Goal: Find specific page/section: Find specific page/section

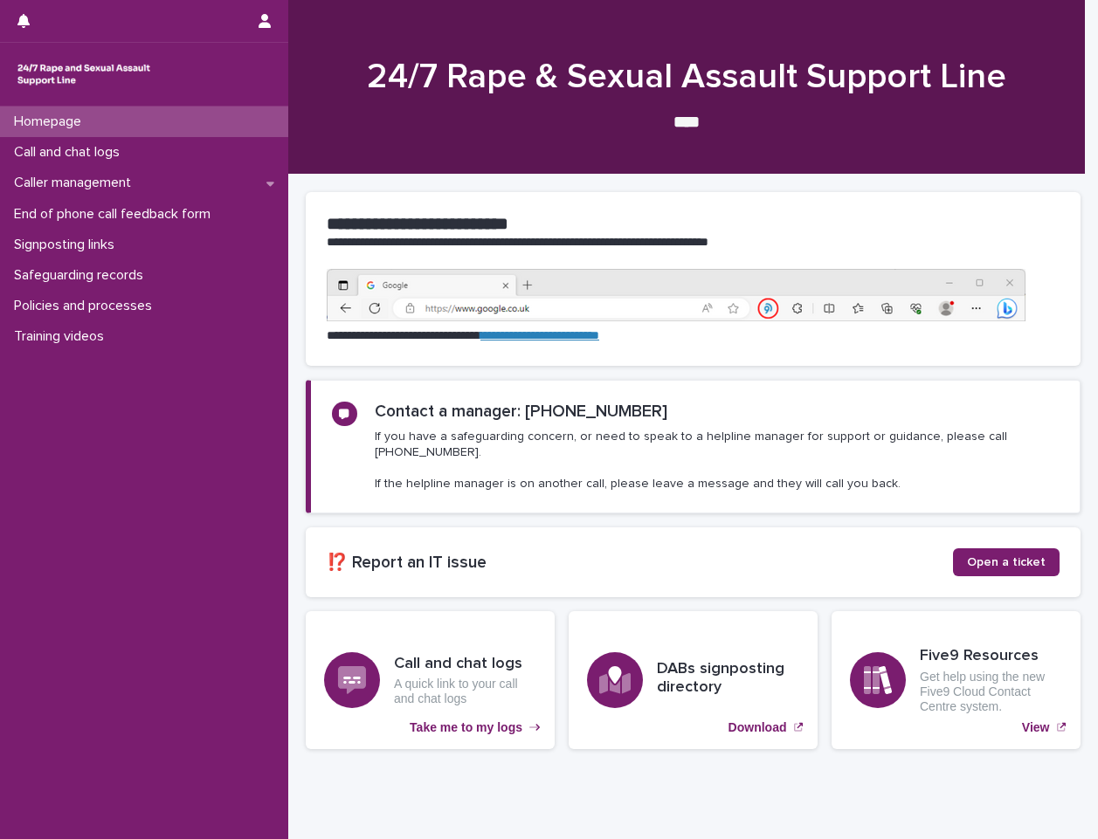
scroll to position [61, 0]
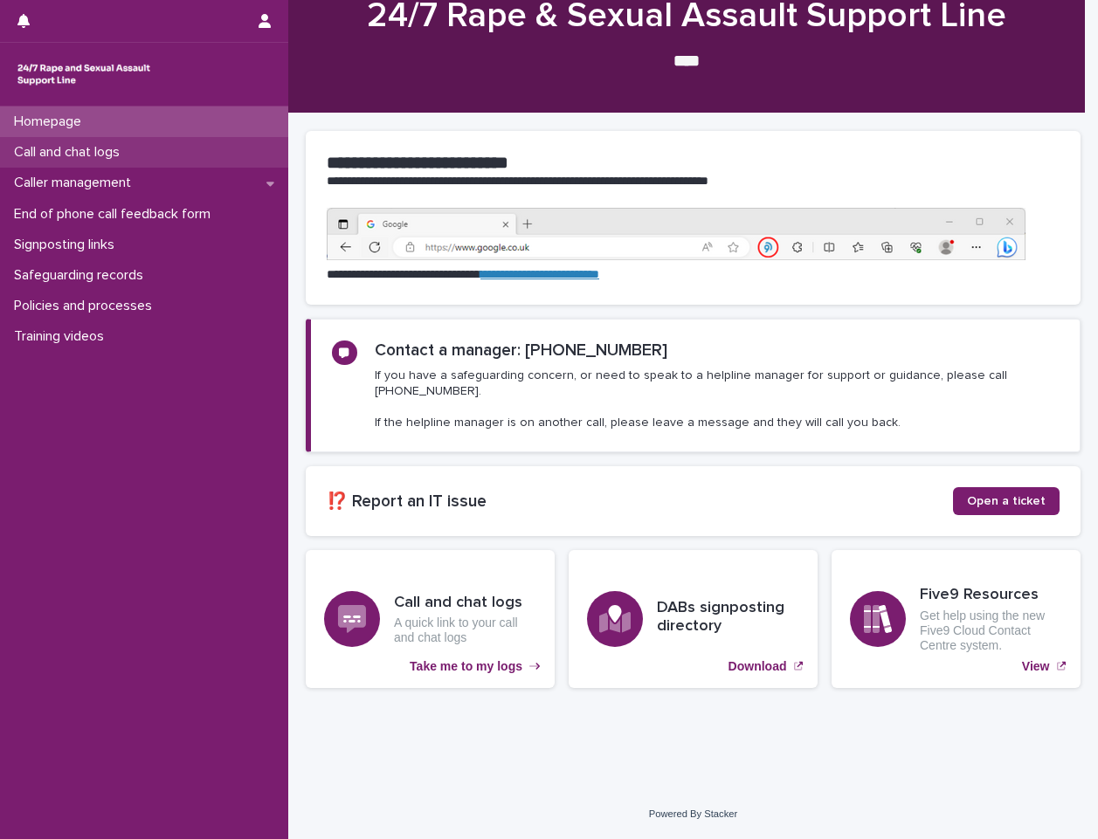
click at [127, 154] on p "Call and chat logs" at bounding box center [70, 152] width 127 height 17
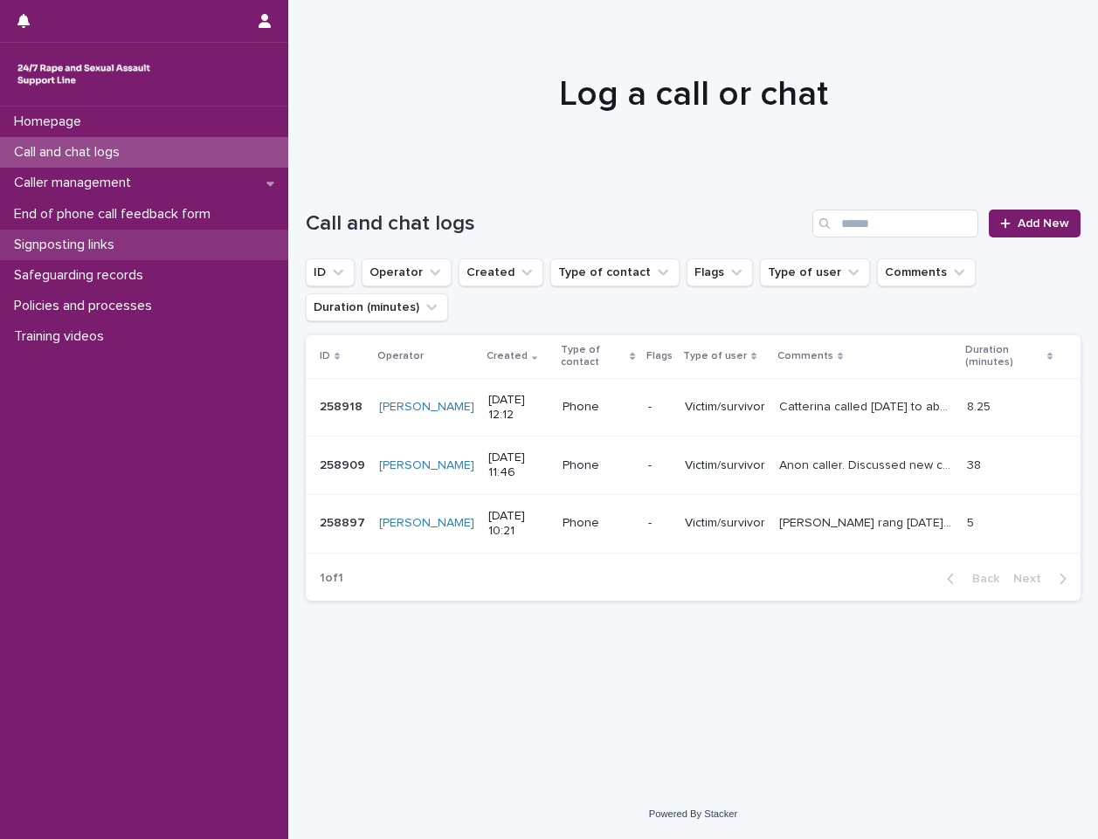
click at [52, 232] on div "Signposting links" at bounding box center [144, 245] width 288 height 31
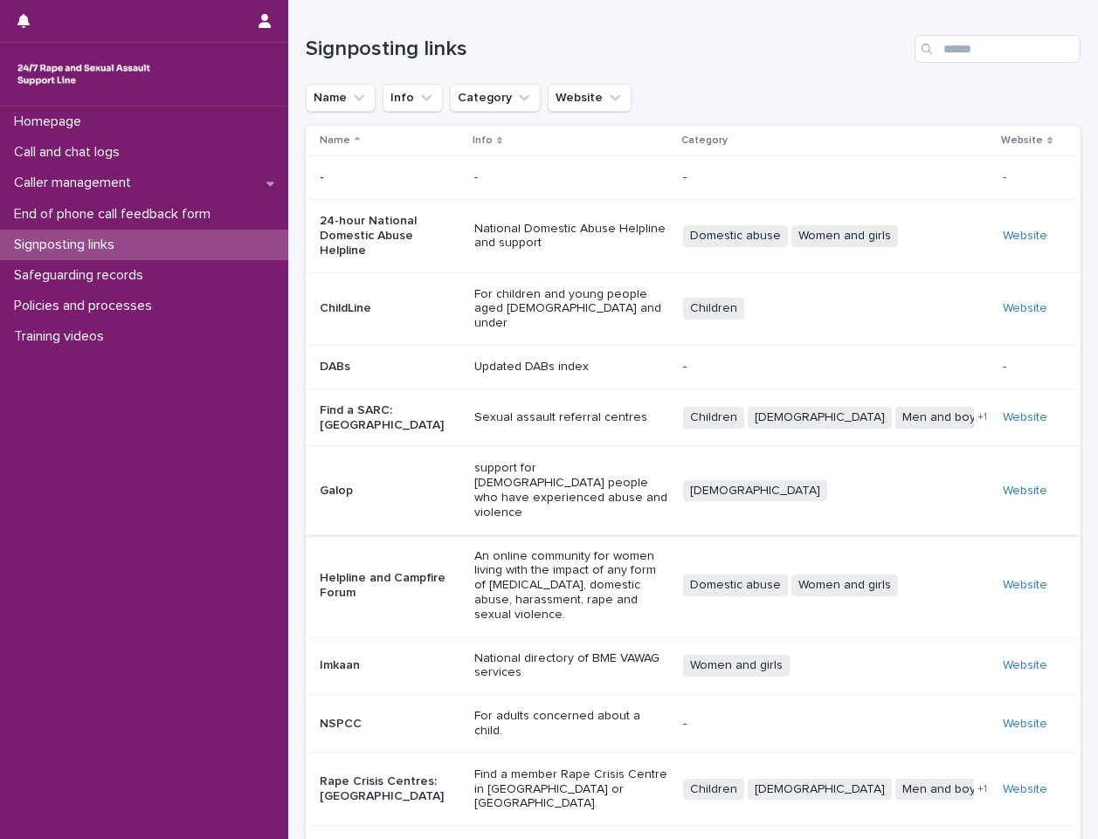
scroll to position [59, 0]
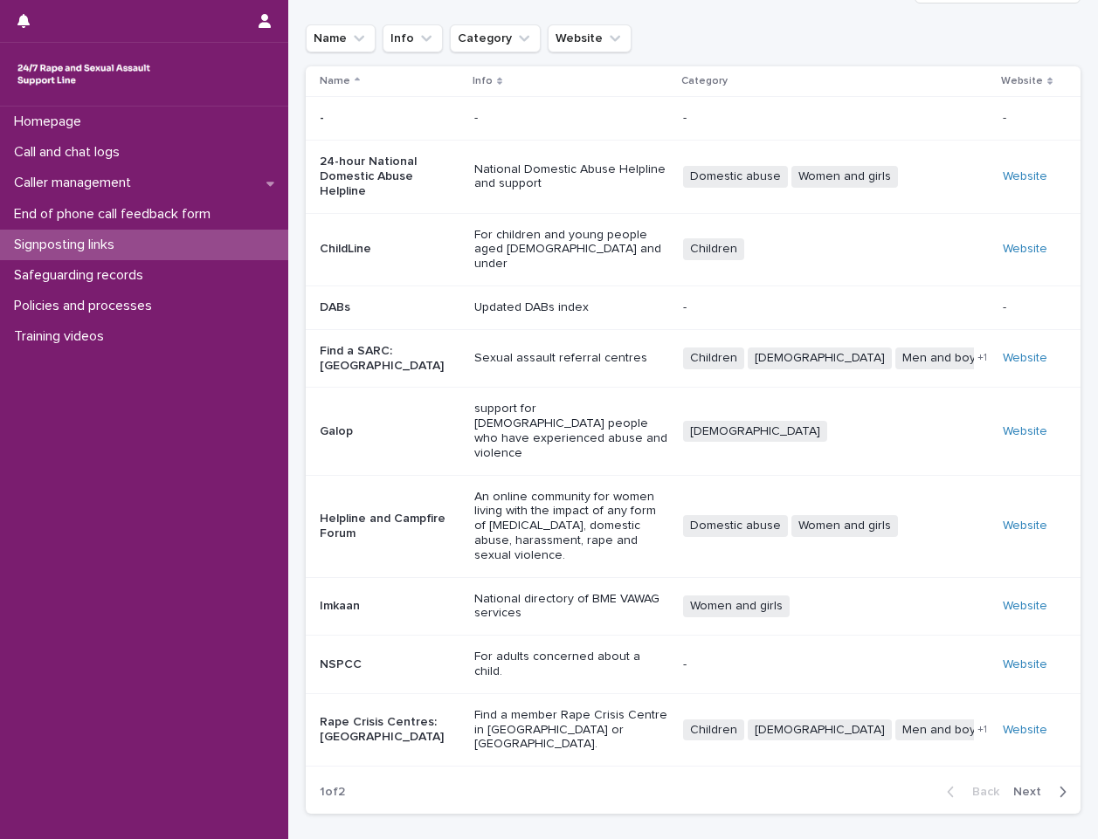
click at [1025, 786] on span "Next" at bounding box center [1032, 792] width 38 height 12
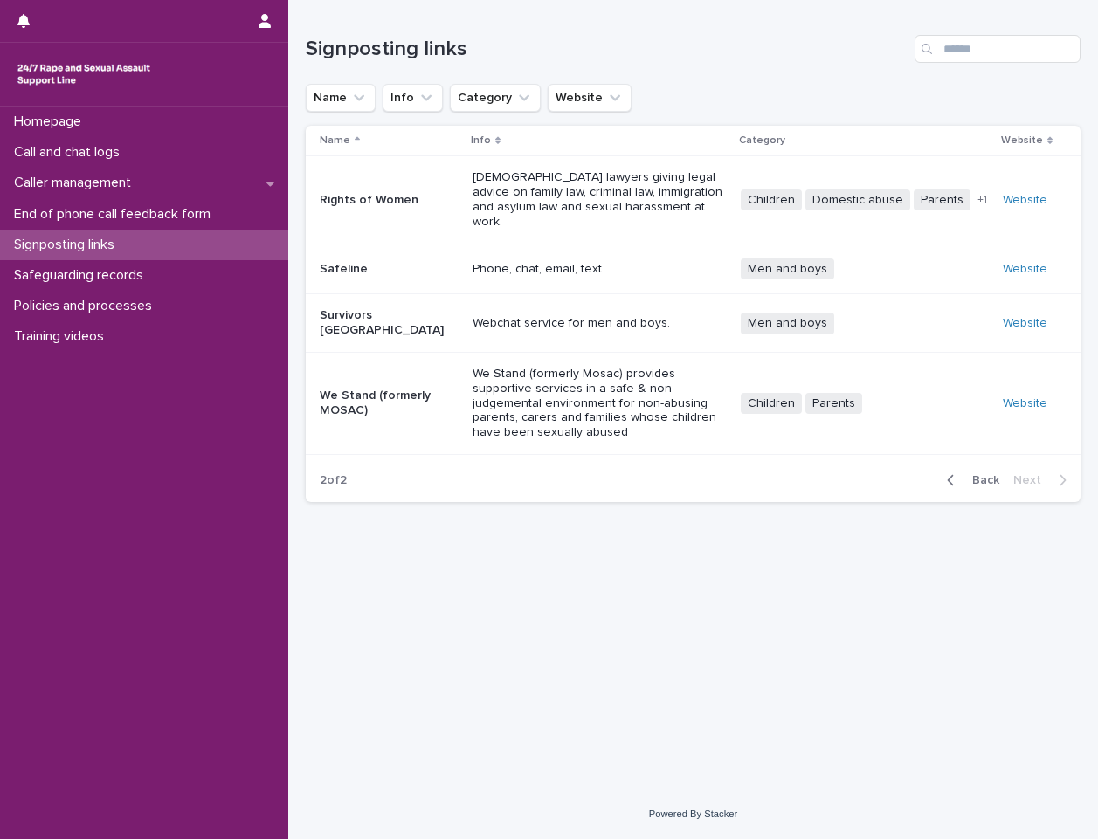
click at [974, 474] on span "Back" at bounding box center [980, 480] width 38 height 12
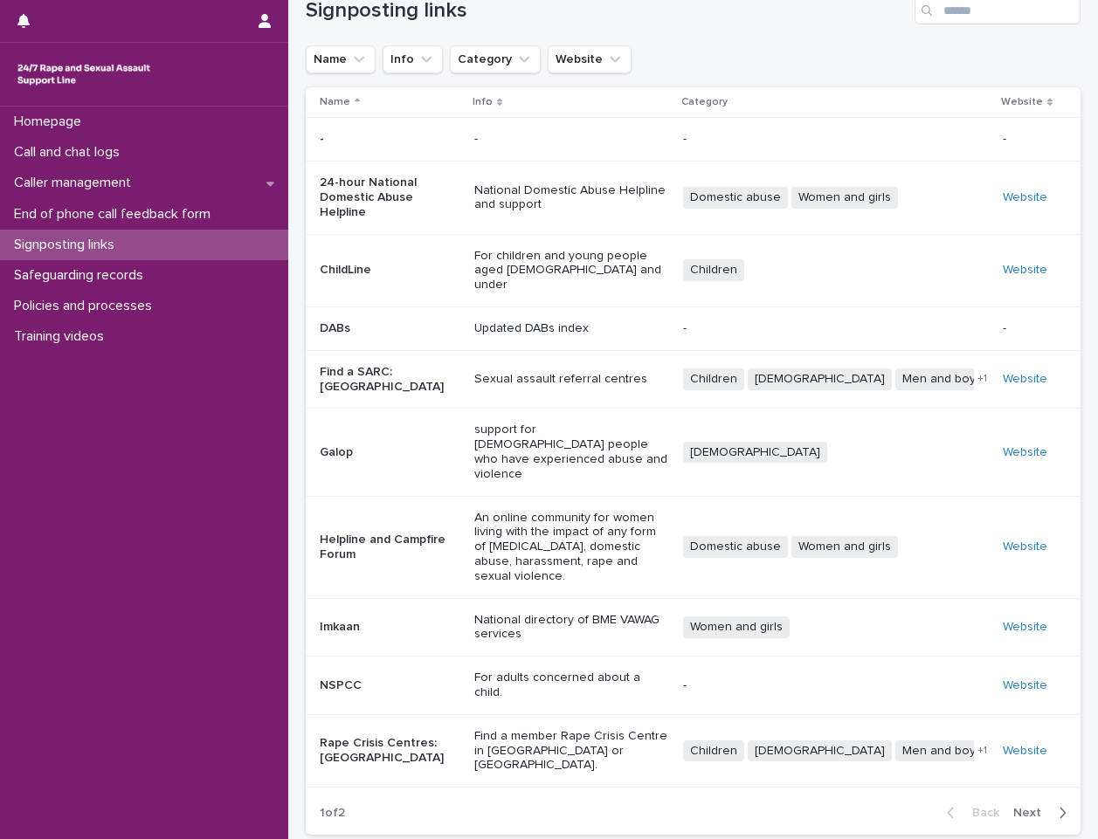
scroll to position [59, 0]
